Goal: Check status: Check status

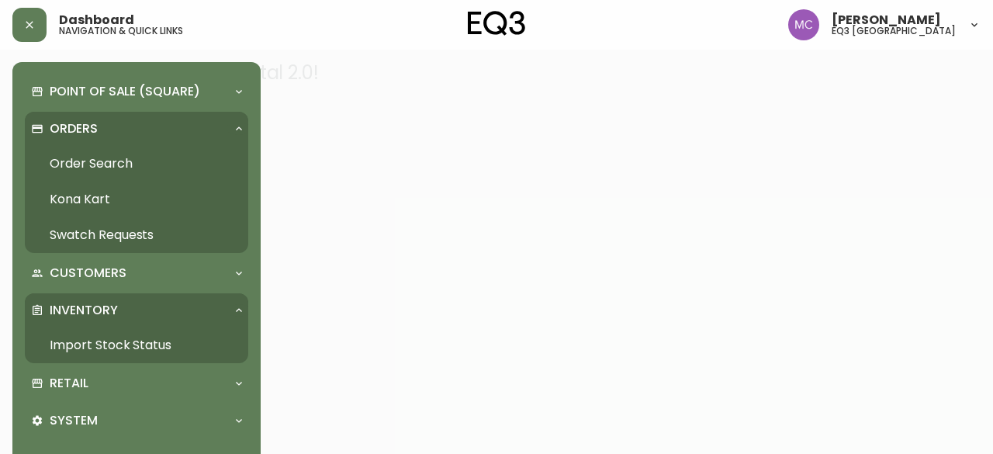
click at [96, 344] on link "Import Stock Status" at bounding box center [136, 345] width 223 height 36
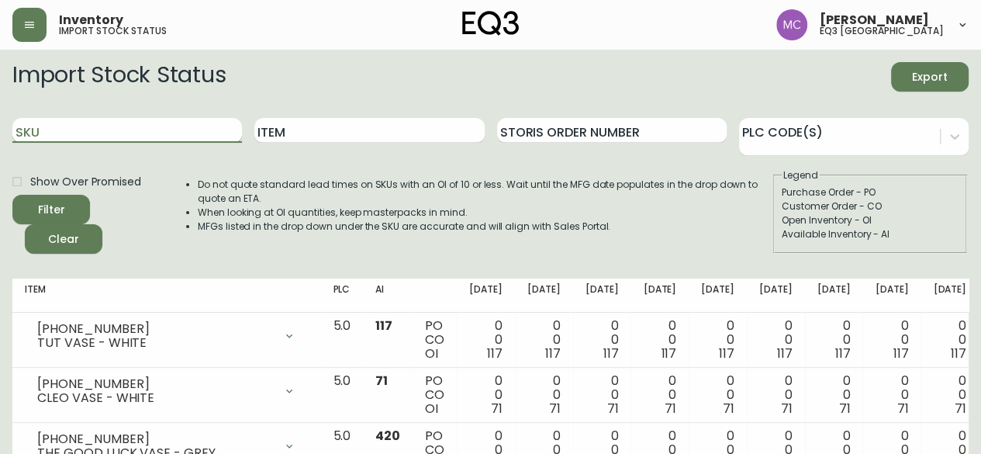
click at [87, 123] on input "SKU" at bounding box center [127, 130] width 230 height 25
paste input "[PHONE_NUMBER]"
type input "3190-591-0"
click at [12, 195] on button "Filter" at bounding box center [51, 209] width 78 height 29
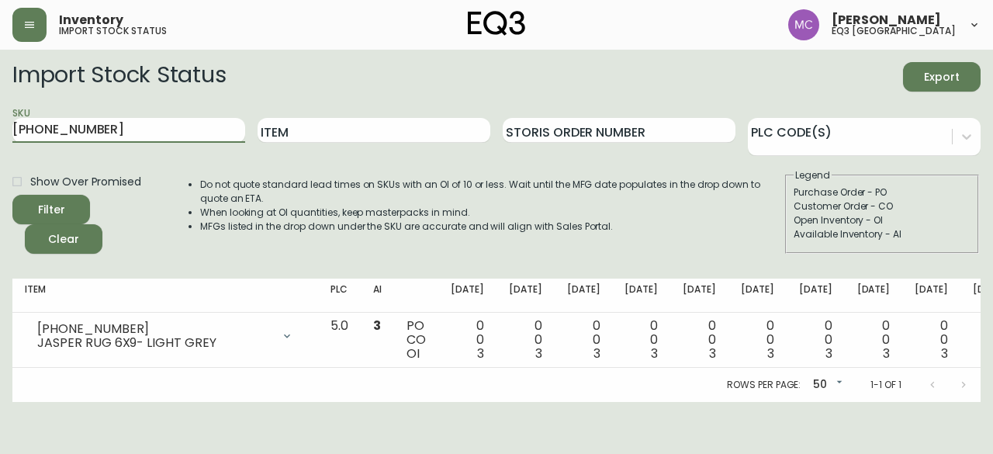
drag, startPoint x: 92, startPoint y: 123, endPoint x: 0, endPoint y: 122, distance: 92.3
click at [0, 122] on main "Import Stock Status Export SKU [PHONE_NUMBER] Item Storis Order Number PLC Code…" at bounding box center [496, 226] width 993 height 352
paste input "[PHONE_NUMBER]"
type input "[PHONE_NUMBER]"
click at [12, 195] on button "Filter" at bounding box center [51, 209] width 78 height 29
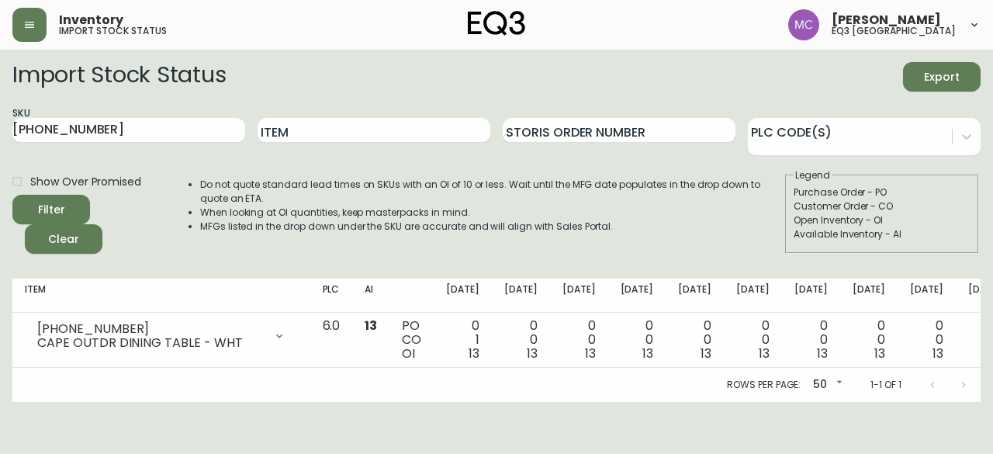
click at [972, 206] on fieldset "Legend Purchase Order - PO Customer Order - CO Open Inventory - OI Available In…" at bounding box center [882, 210] width 194 height 85
drag, startPoint x: 63, startPoint y: 128, endPoint x: 0, endPoint y: 113, distance: 64.5
click at [0, 113] on main "Import Stock Status Export SKU [PHONE_NUMBER] Item Storis Order Number PLC Code…" at bounding box center [496, 226] width 993 height 352
click at [963, 218] on div "Open Inventory - OI" at bounding box center [882, 220] width 177 height 14
